Goal: Task Accomplishment & Management: Manage account settings

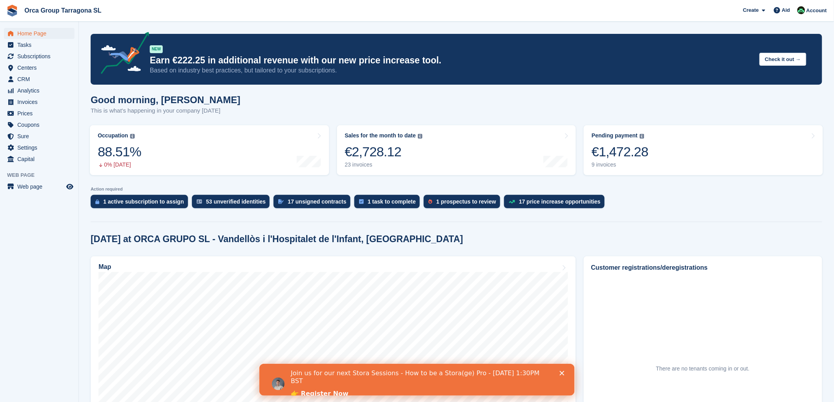
click at [467, 18] on span "Orca Group Tarragona SL Create Subscription Bill Contact Deal Discount Page Aid…" at bounding box center [417, 10] width 834 height 21
click at [25, 101] on font "Invoices" at bounding box center [27, 102] width 20 height 6
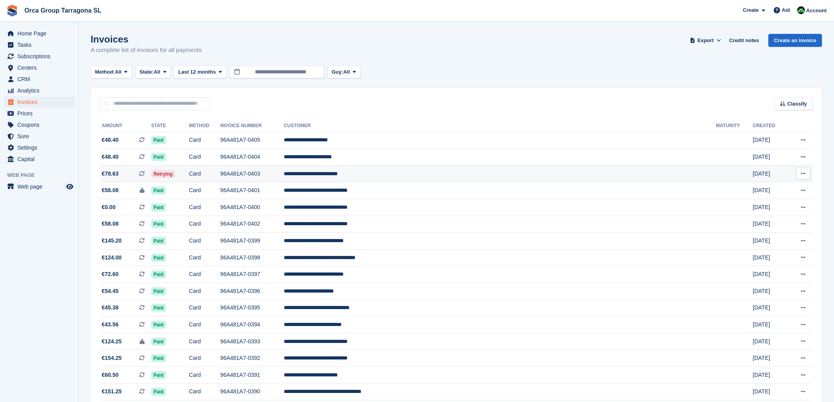
click at [338, 173] on font "**********" at bounding box center [311, 174] width 54 height 6
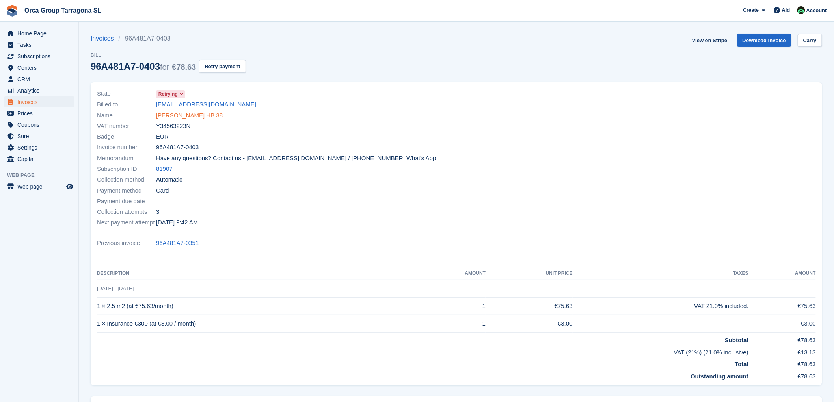
click at [185, 114] on font "KIRSTY LOUISE DOWNING HB 38" at bounding box center [189, 115] width 67 height 7
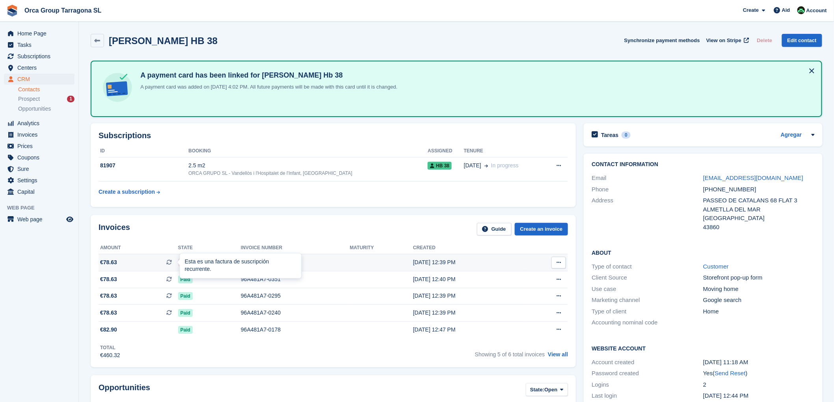
click at [180, 262] on div at bounding box center [183, 262] width 6 height 6
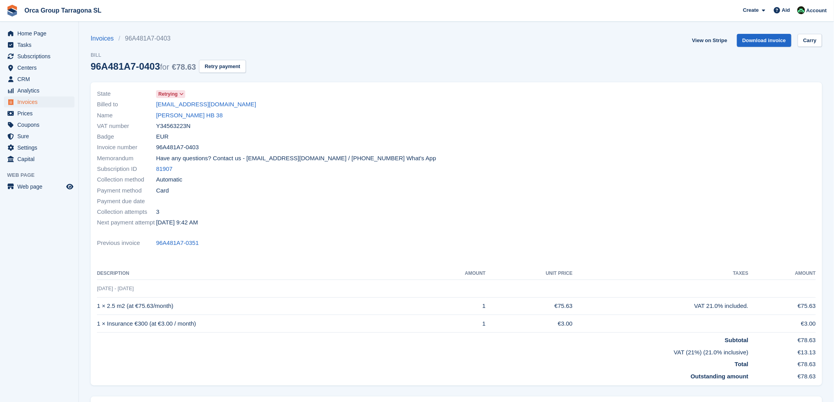
click at [181, 95] on icon at bounding box center [181, 94] width 4 height 5
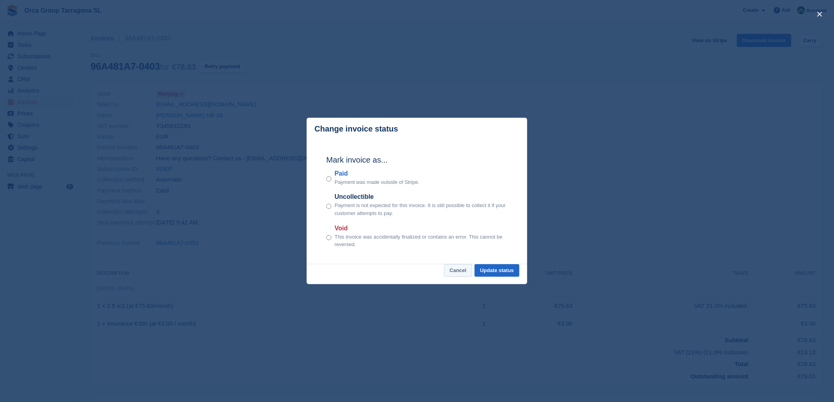
click at [460, 270] on font "Cancel" at bounding box center [458, 271] width 17 height 6
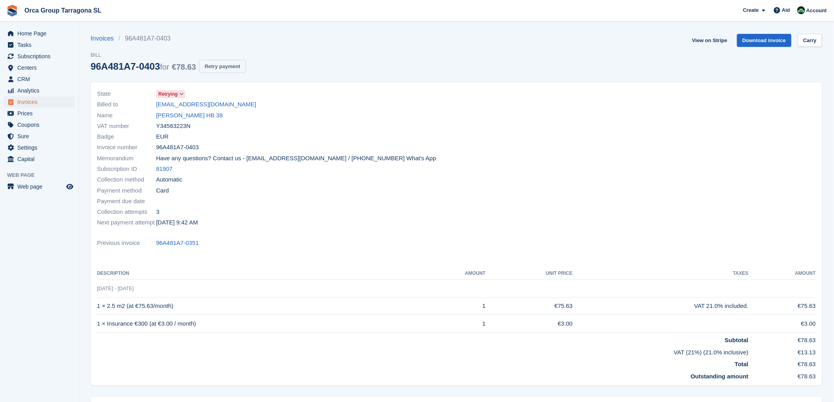
click at [229, 66] on font "Retry payment" at bounding box center [222, 66] width 35 height 6
drag, startPoint x: 154, startPoint y: 104, endPoint x: 242, endPoint y: 108, distance: 88.4
click at [242, 108] on div "Billed to warrenbarringham1@gmail.com" at bounding box center [274, 104] width 355 height 11
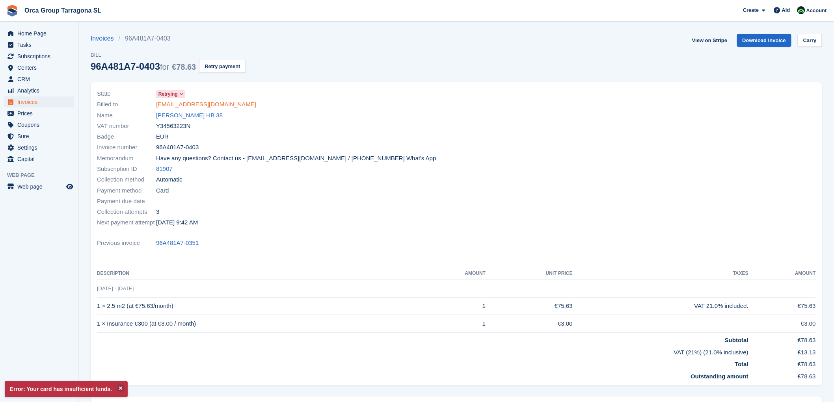
copy div "warrenbarringham1@gmail.com"
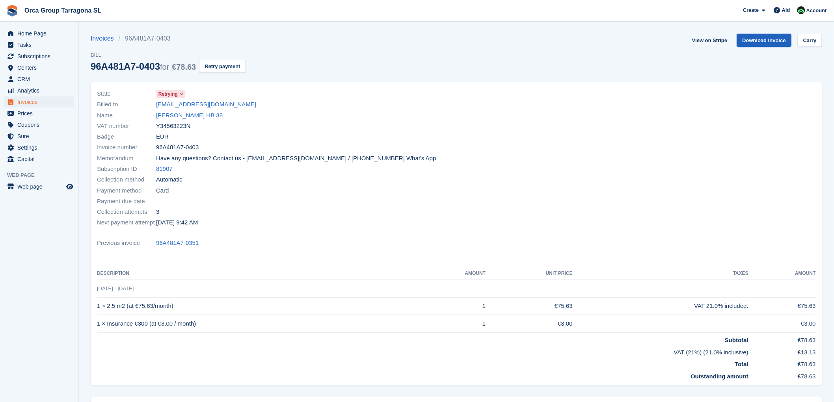
click at [762, 43] on font "Download invoice" at bounding box center [765, 40] width 44 height 6
click at [176, 115] on font "KIRSTY LOUISE DOWNING HB 38" at bounding box center [189, 115] width 67 height 7
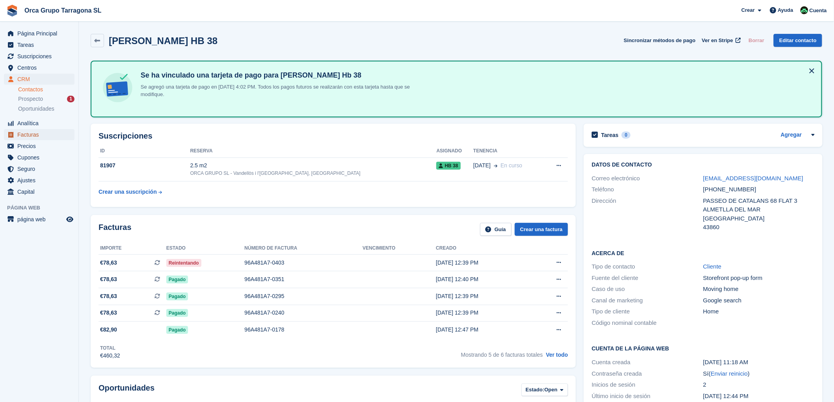
click at [32, 134] on span "Facturas" at bounding box center [40, 134] width 47 height 11
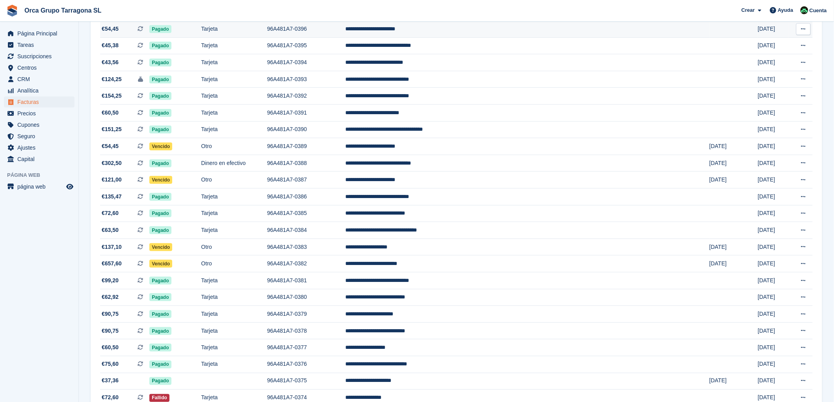
scroll to position [482, 0]
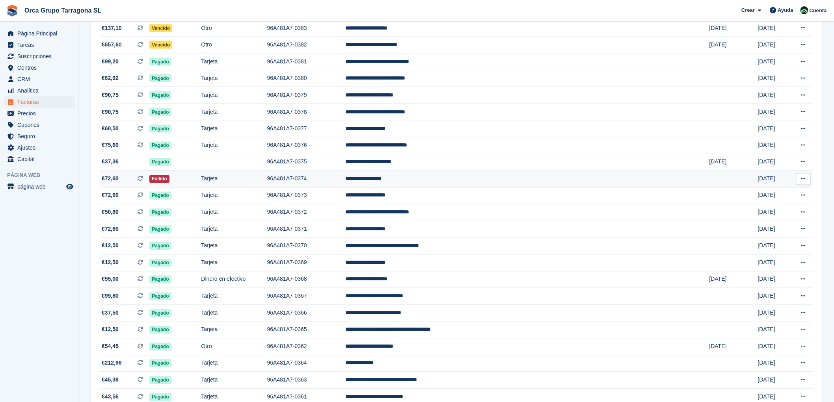
click at [460, 181] on td "**********" at bounding box center [527, 179] width 364 height 17
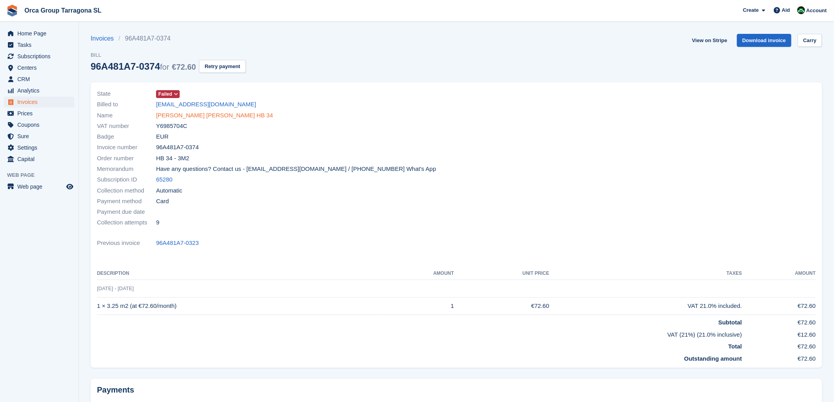
click at [188, 113] on font "[PERSON_NAME] [PERSON_NAME] HB 34" at bounding box center [214, 115] width 117 height 7
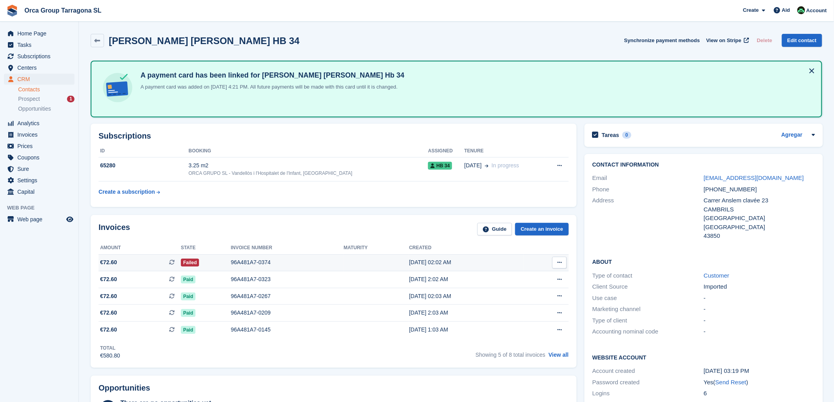
click at [560, 261] on icon at bounding box center [559, 262] width 4 height 5
click at [530, 277] on font "Download PDF" at bounding box center [517, 278] width 39 height 6
click at [288, 194] on table "ID Booking Assigned Tenure 65280 3.25 m2 ORCA GRUPO SL - Vandellòs i l'Hospital…" at bounding box center [334, 172] width 470 height 54
drag, startPoint x: 776, startPoint y: 175, endPoint x: 698, endPoint y: 177, distance: 78.5
click at [698, 177] on div "Email sidalikara@hotmail.com" at bounding box center [703, 178] width 223 height 11
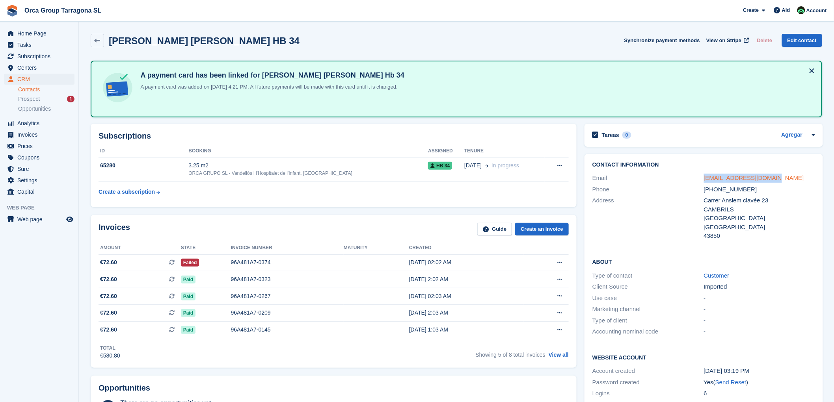
copy div "sidalikara@hotmail.com"
click at [26, 135] on font "Invoices" at bounding box center [27, 135] width 20 height 6
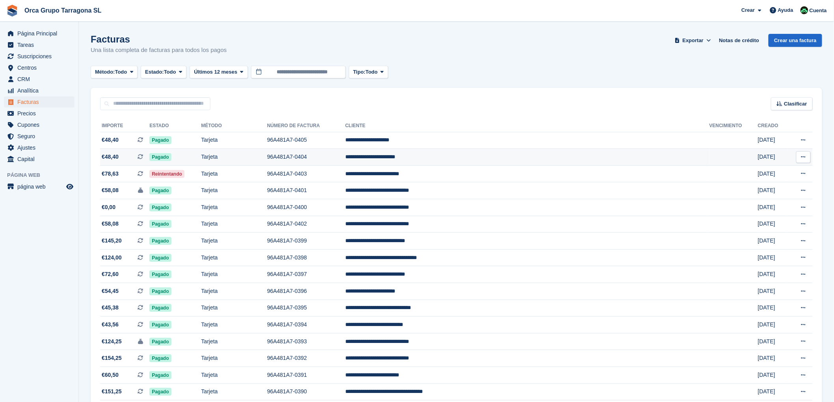
click at [802, 156] on icon at bounding box center [803, 157] width 4 height 5
click at [761, 172] on p "Descargar PDF" at bounding box center [773, 173] width 69 height 10
click at [806, 140] on button at bounding box center [803, 140] width 15 height 12
click at [762, 155] on p "Descargar PDF" at bounding box center [773, 156] width 69 height 10
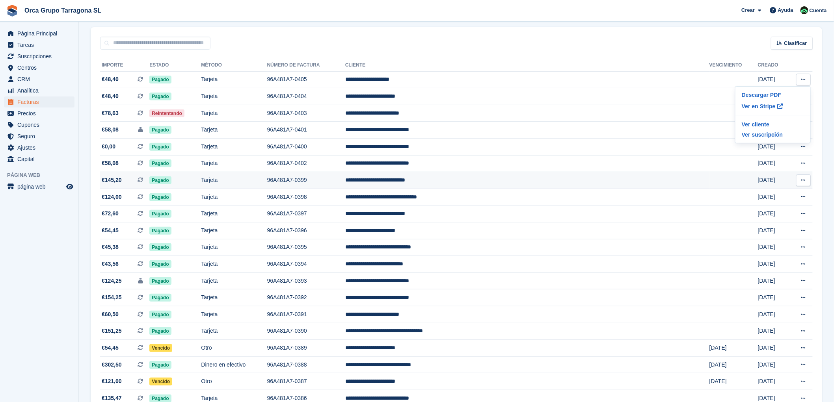
scroll to position [219, 0]
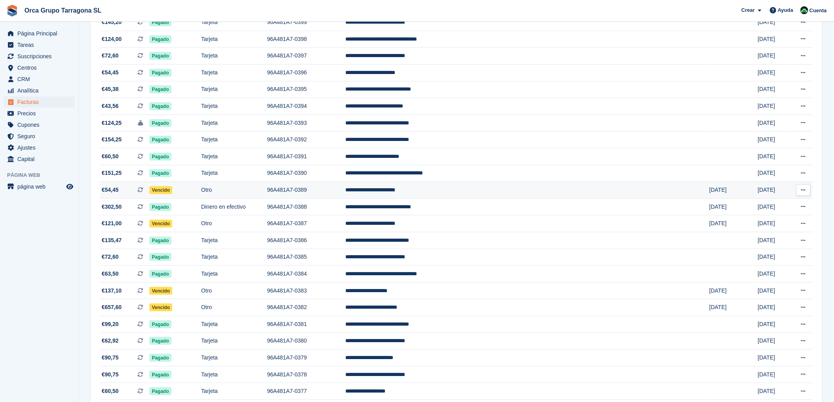
click at [454, 194] on td "**********" at bounding box center [527, 190] width 364 height 17
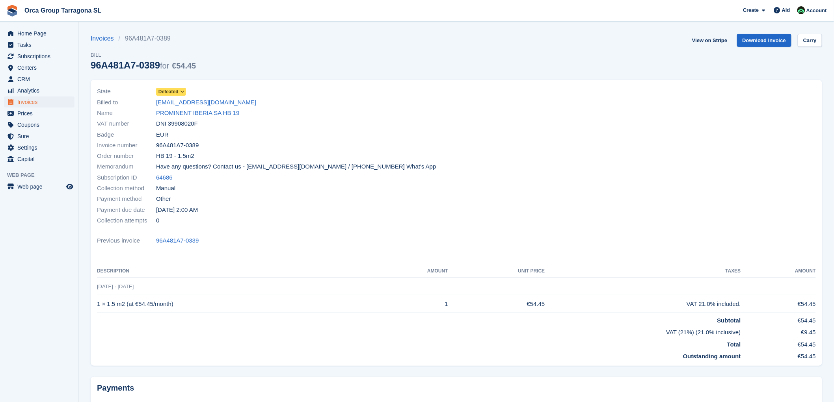
drag, startPoint x: 253, startPoint y: 104, endPoint x: 151, endPoint y: 103, distance: 101.7
click at [151, 103] on div "Billed to [EMAIL_ADDRESS][DOMAIN_NAME]" at bounding box center [274, 102] width 355 height 11
copy div "[EMAIL_ADDRESS][DOMAIN_NAME]"
click at [173, 116] on font "PROMINENT IBERIA SA HB 19" at bounding box center [197, 113] width 83 height 7
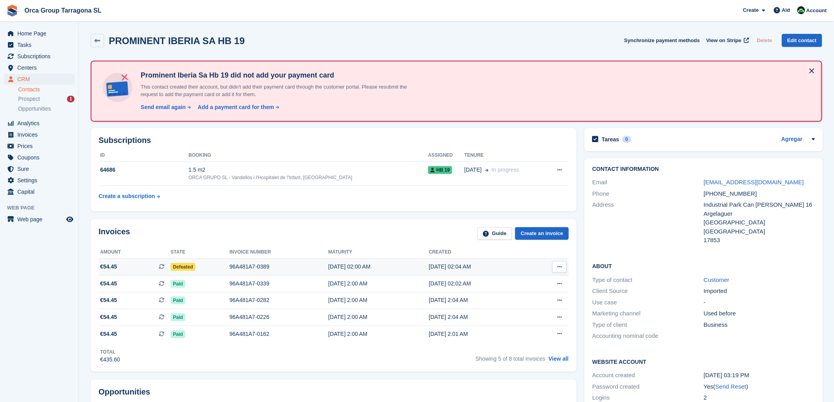
click at [558, 265] on icon at bounding box center [559, 266] width 4 height 5
click at [517, 281] on font "Download PDF" at bounding box center [517, 282] width 39 height 6
drag, startPoint x: 499, startPoint y: 266, endPoint x: 91, endPoint y: 264, distance: 407.9
click at [91, 264] on div "Invoices Guide Create an invoice Amount State Invoice number Maturity Created €…" at bounding box center [334, 296] width 486 height 153
copy div "Amount State Invoice number Maturity Created €54.45 This is a recurring subscri…"
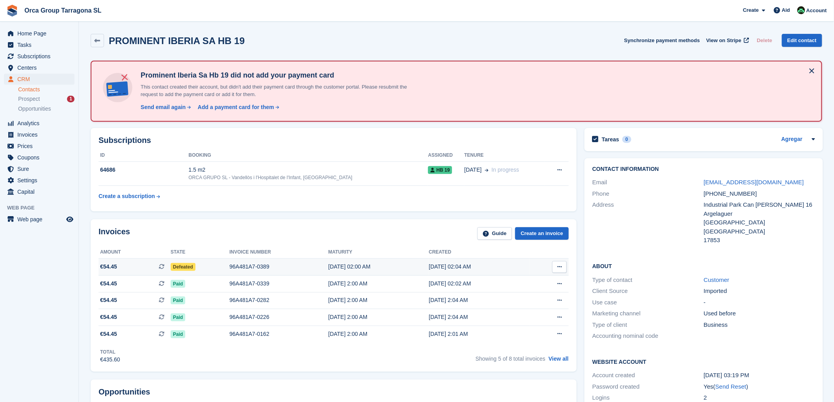
click at [557, 267] on icon at bounding box center [559, 266] width 4 height 5
click at [531, 281] on font "Download PDF" at bounding box center [517, 282] width 39 height 6
click at [38, 135] on span "Invoices" at bounding box center [40, 134] width 47 height 11
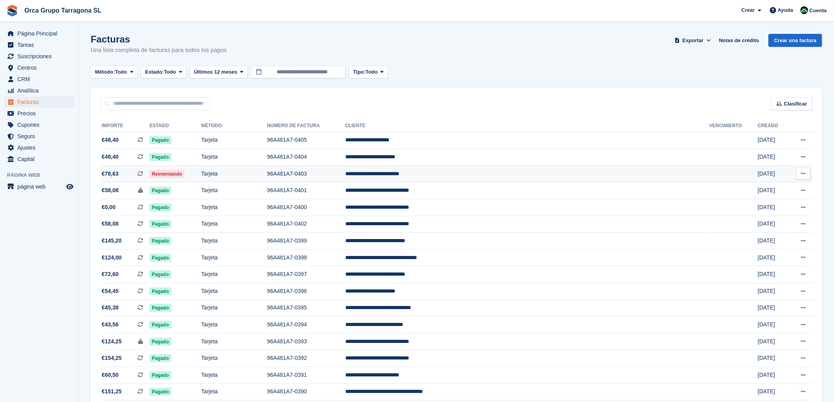
scroll to position [175, 0]
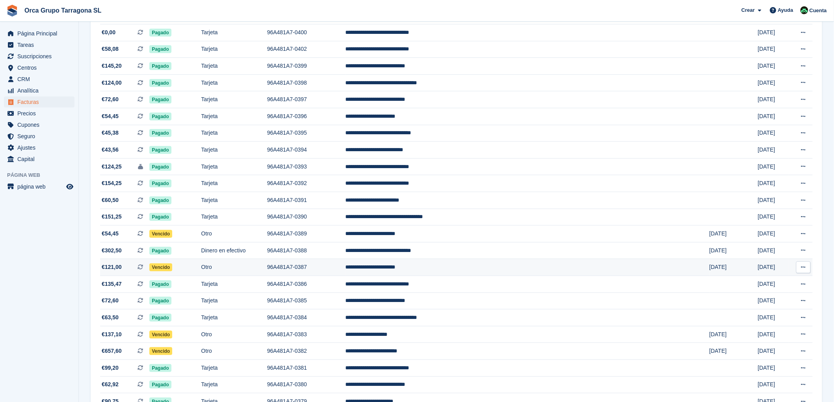
click at [458, 268] on td "**********" at bounding box center [527, 267] width 364 height 17
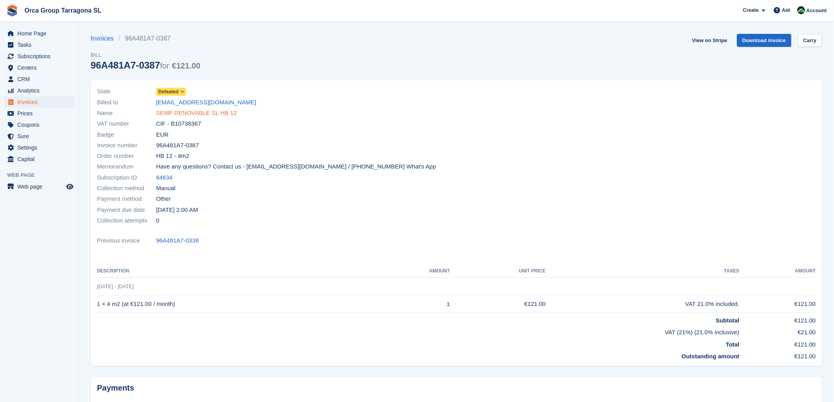
click at [169, 113] on font "SEMP RENOVABLE SL HB 12" at bounding box center [196, 113] width 81 height 7
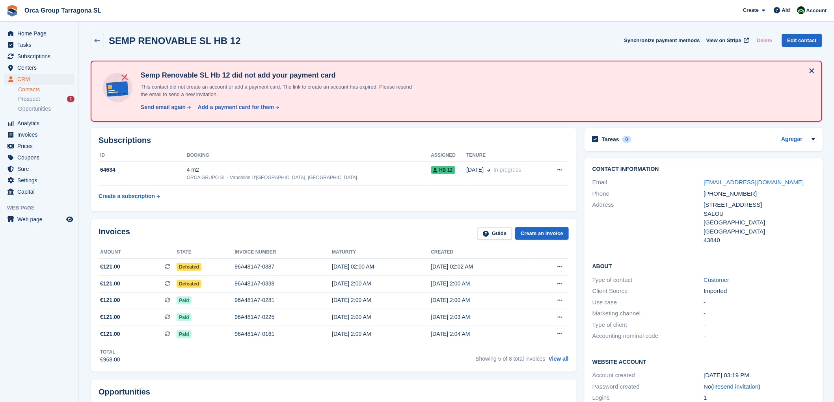
drag, startPoint x: 488, startPoint y: 285, endPoint x: 90, endPoint y: 265, distance: 398.2
click at [90, 265] on div "Invoices Guide Create an invoice Amount State Invoice number Maturity Created €…" at bounding box center [334, 296] width 494 height 161
copy div "Amount State Invoice number Maturity Created €121.00 Esta es una factura de sus…"
drag, startPoint x: 780, startPoint y: 179, endPoint x: 699, endPoint y: 177, distance: 81.2
click at [699, 177] on div "Email [EMAIL_ADDRESS][DOMAIN_NAME]" at bounding box center [703, 182] width 223 height 11
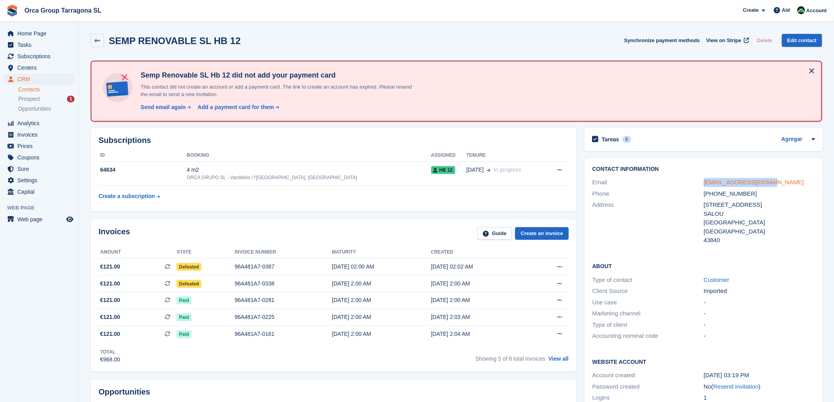
copy div "admin@sempenergia.com"
click at [36, 132] on font "Invoices" at bounding box center [27, 135] width 20 height 6
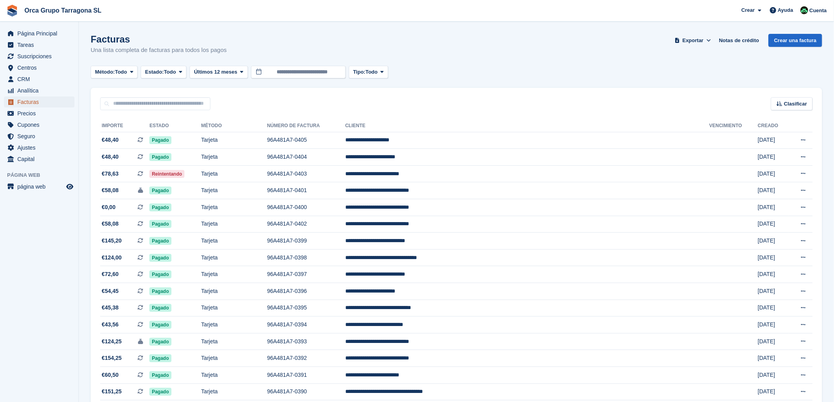
click at [49, 101] on span "Facturas" at bounding box center [40, 102] width 47 height 11
click at [40, 67] on span "Centros" at bounding box center [40, 67] width 47 height 11
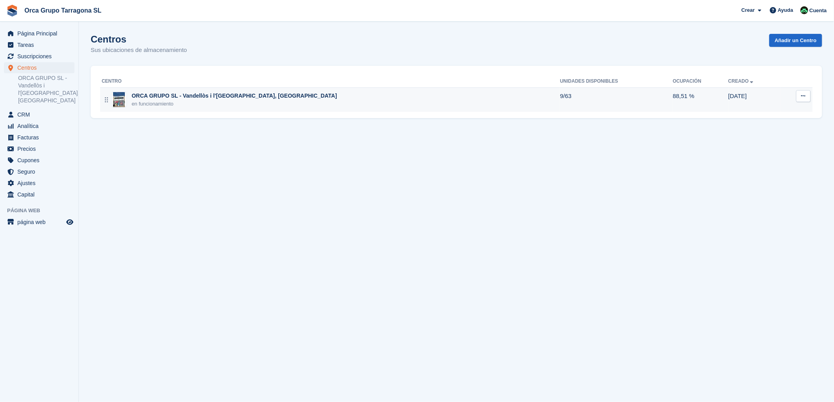
click at [175, 95] on div "ORCA GRUPO SL - Vandellòs i l'[GEOGRAPHIC_DATA], [GEOGRAPHIC_DATA]" at bounding box center [234, 96] width 205 height 8
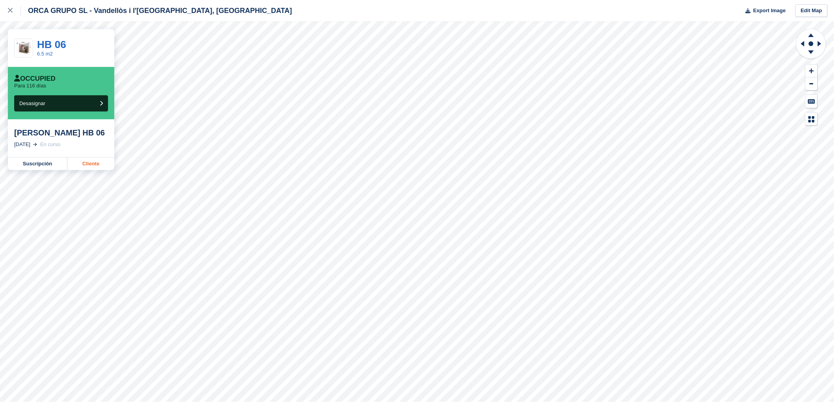
click at [96, 170] on link "Cliente" at bounding box center [90, 164] width 47 height 13
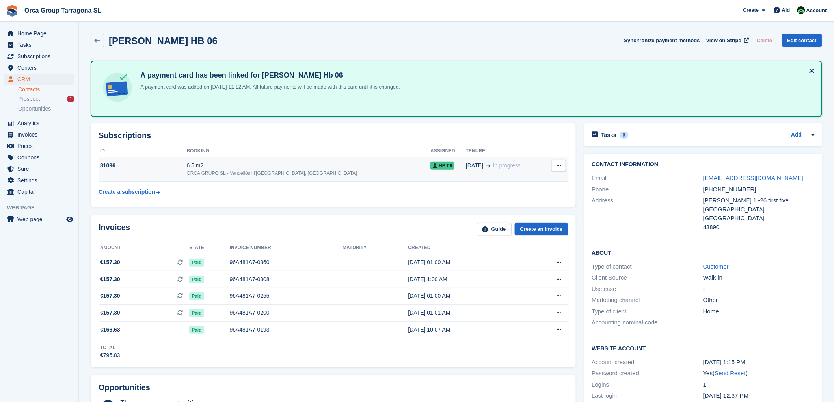
click at [562, 163] on button at bounding box center [558, 166] width 15 height 12
click at [523, 181] on font "Unsubscribe" at bounding box center [514, 181] width 34 height 6
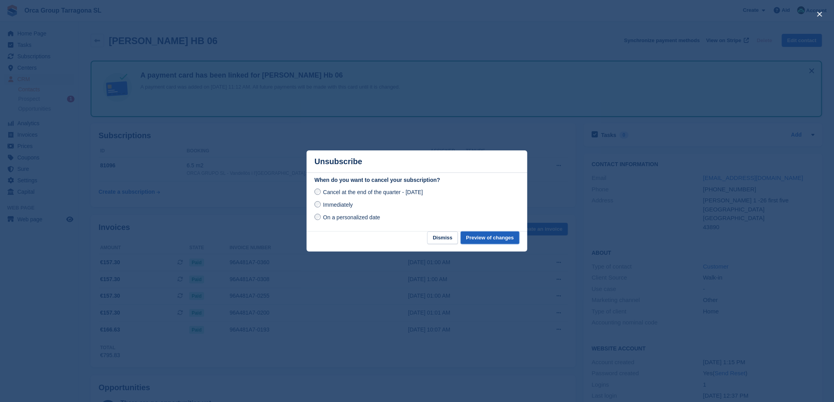
click at [504, 238] on font "Preview of changes" at bounding box center [490, 238] width 48 height 6
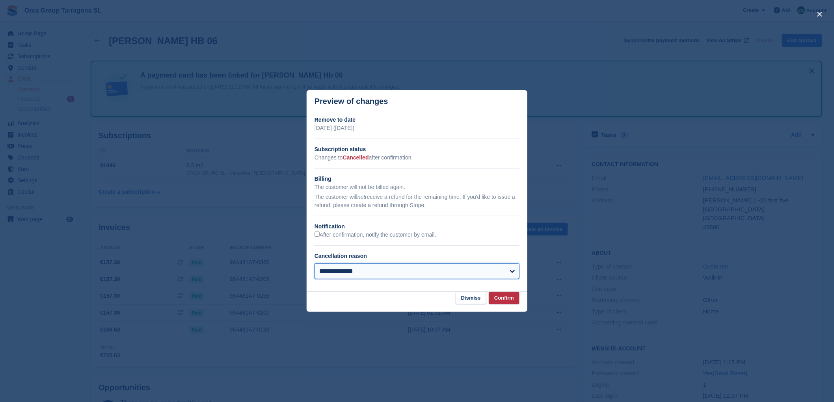
click at [511, 269] on select "**********" at bounding box center [417, 272] width 205 height 16
select select "**********"
click at [315, 264] on select "**********" at bounding box center [417, 272] width 205 height 16
click at [503, 298] on font "Confirm" at bounding box center [504, 298] width 20 height 6
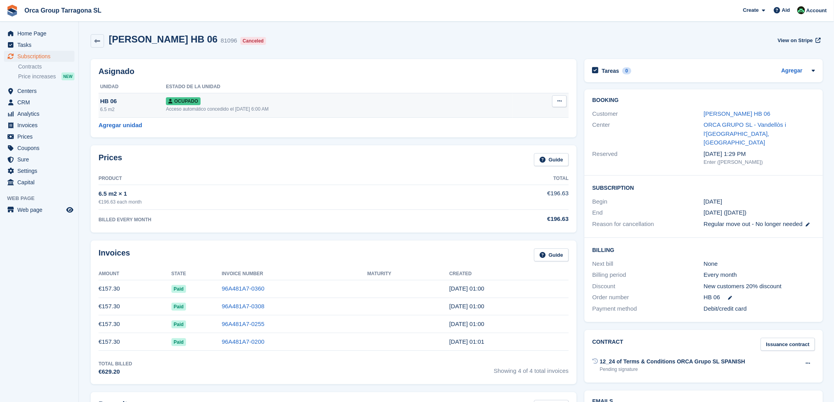
click at [560, 99] on icon at bounding box center [559, 101] width 4 height 5
click at [520, 125] on p "Recuperar" at bounding box center [529, 127] width 69 height 10
click at [557, 103] on icon at bounding box center [559, 101] width 4 height 5
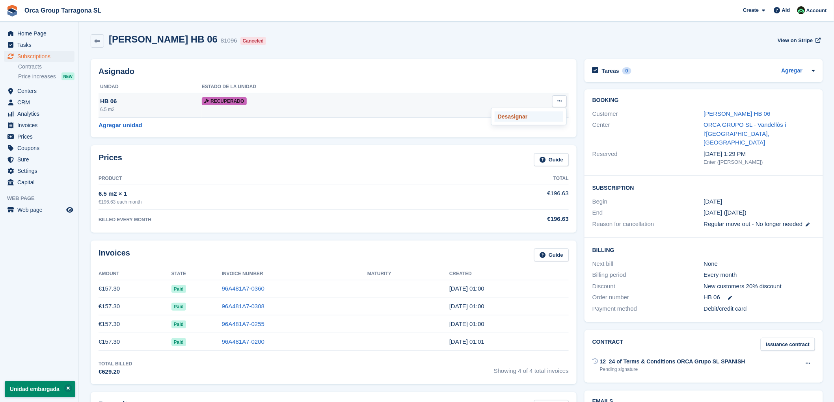
click at [513, 117] on p "Desasignar" at bounding box center [529, 117] width 69 height 10
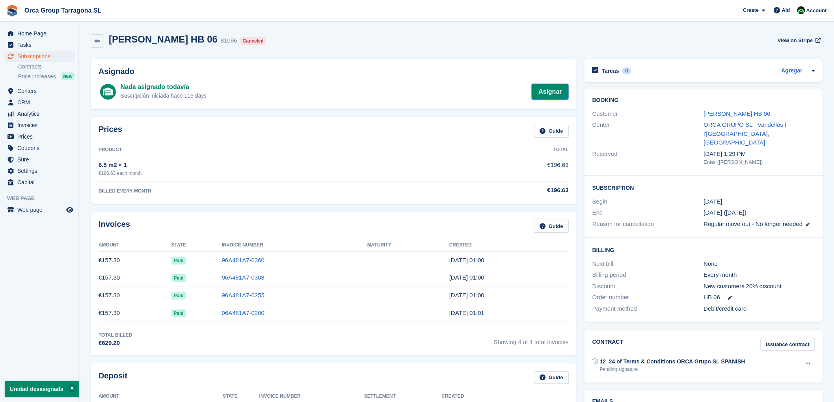
click at [542, 94] on link "Asignar" at bounding box center [550, 92] width 37 height 16
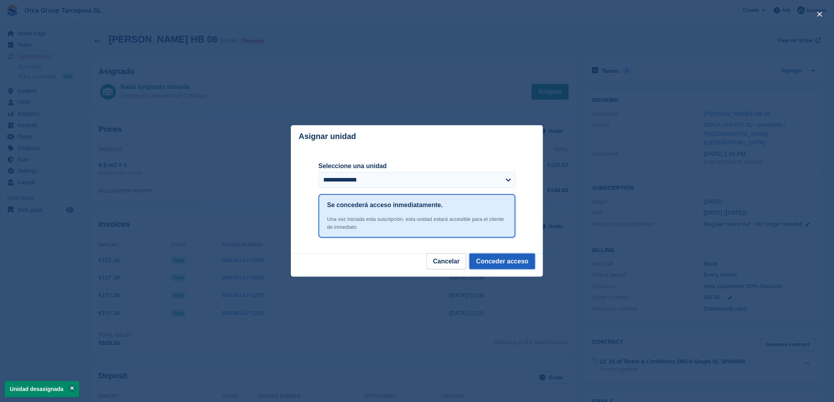
click at [495, 262] on button "Conceder acceso" at bounding box center [502, 262] width 66 height 16
